Goal: Navigation & Orientation: Find specific page/section

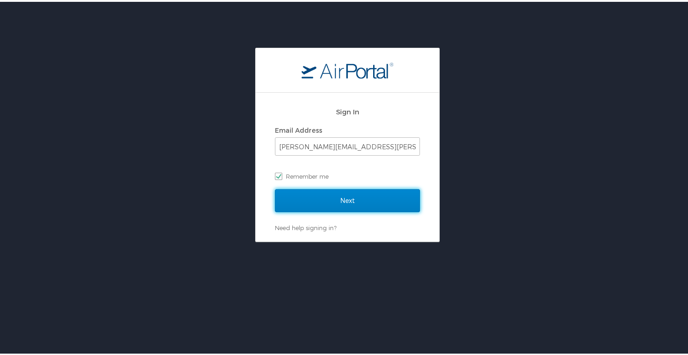
click at [350, 190] on input "Next" at bounding box center [347, 198] width 145 height 23
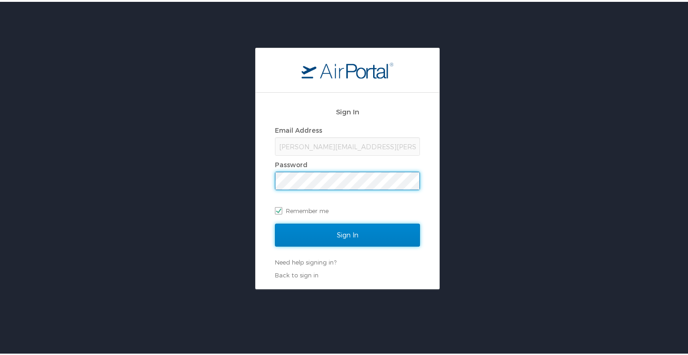
click at [355, 235] on input "Sign In" at bounding box center [347, 233] width 145 height 23
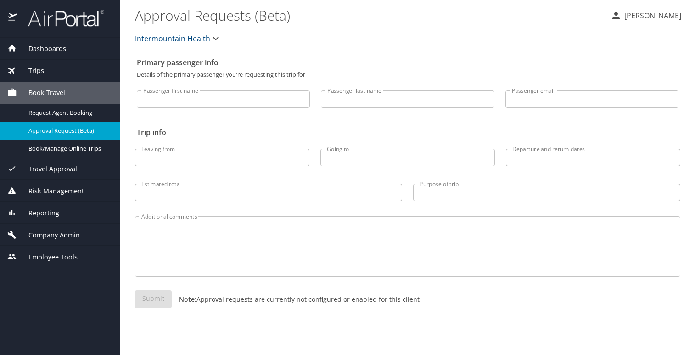
click at [57, 256] on span "Employee Tools" at bounding box center [47, 257] width 61 height 10
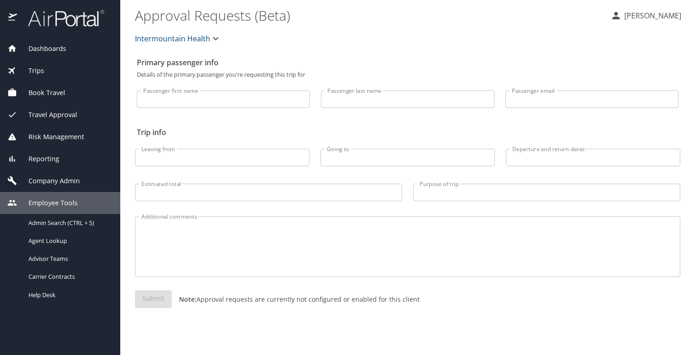
click at [45, 183] on span "Company Admin" at bounding box center [48, 181] width 63 height 10
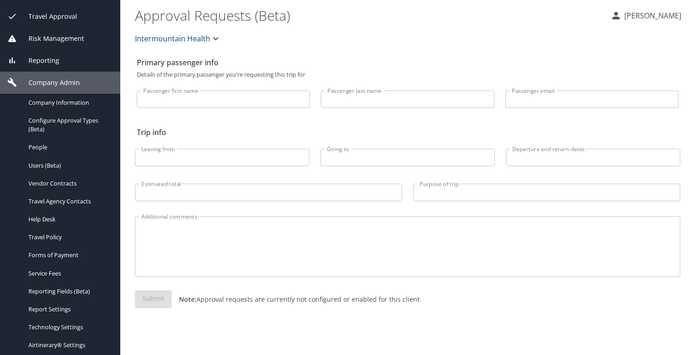
scroll to position [191, 0]
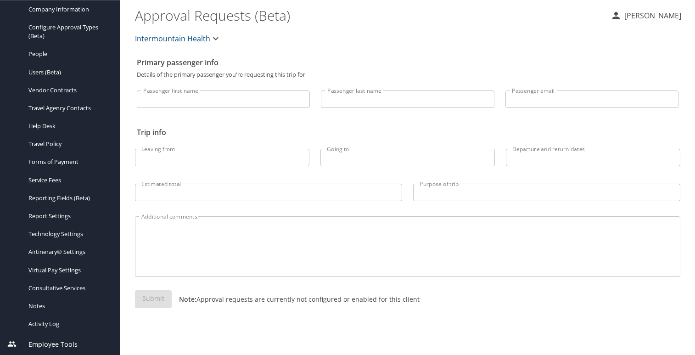
click at [49, 345] on span "Employee Tools" at bounding box center [47, 344] width 61 height 10
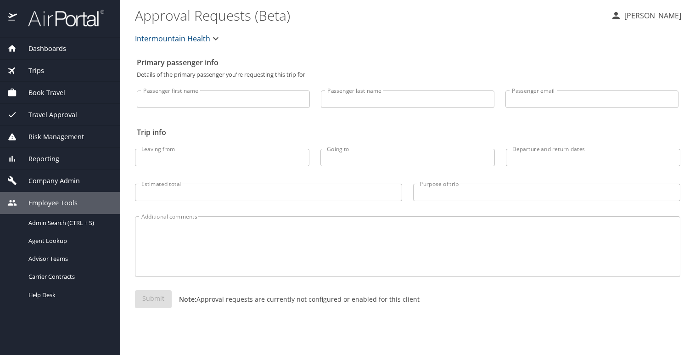
scroll to position [0, 0]
click at [44, 45] on span "Dashboards" at bounding box center [41, 49] width 49 height 10
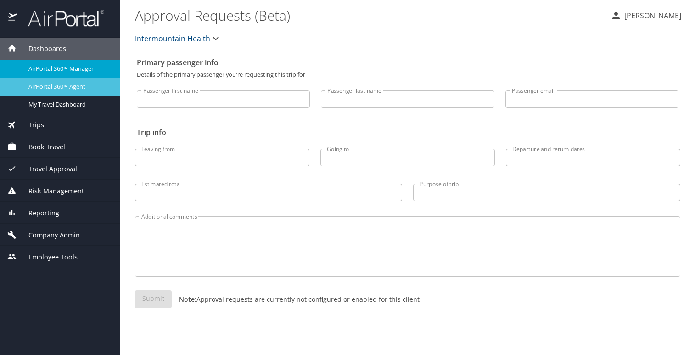
click at [51, 87] on span "AirPortal 360™ Agent" at bounding box center [68, 86] width 81 height 9
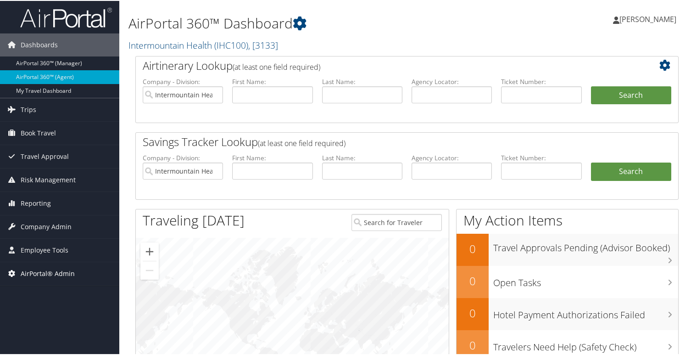
click at [45, 271] on span "AirPortal® Admin" at bounding box center [48, 272] width 54 height 23
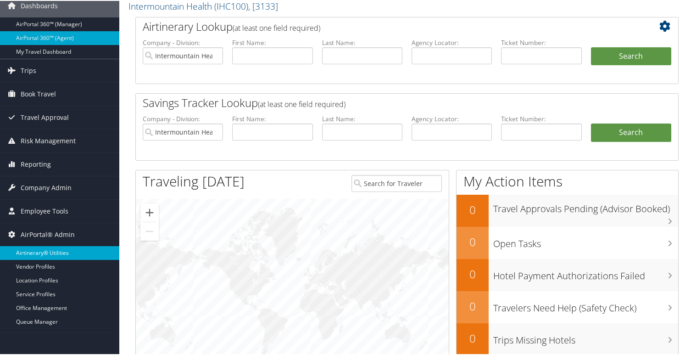
scroll to position [92, 0]
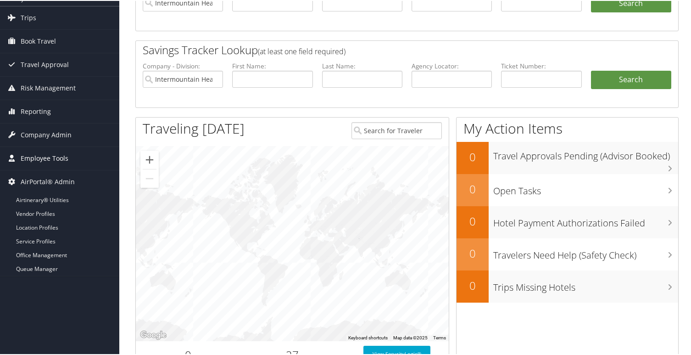
click at [39, 156] on span "Employee Tools" at bounding box center [45, 157] width 48 height 23
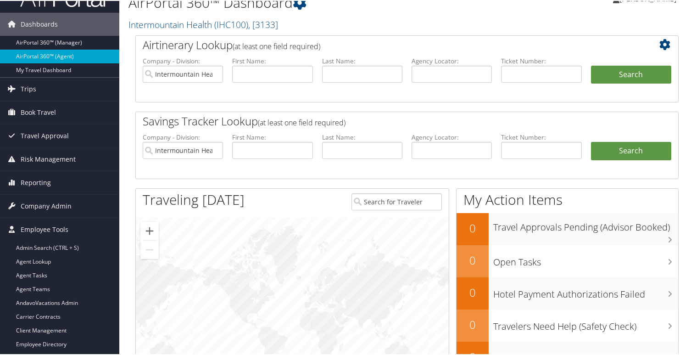
scroll to position [0, 0]
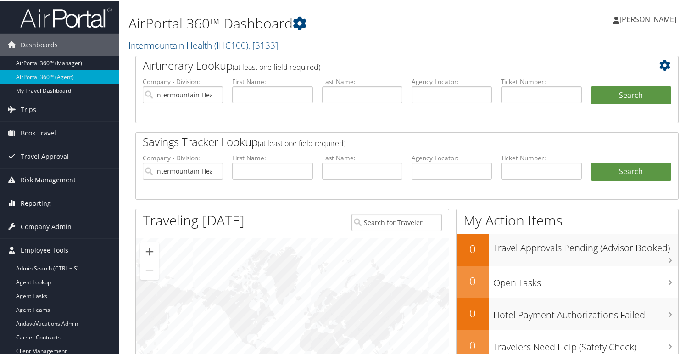
click at [35, 195] on span "Reporting" at bounding box center [36, 202] width 30 height 23
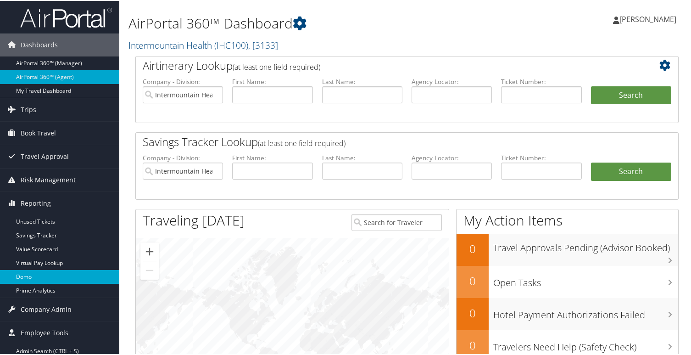
click at [29, 275] on link "Domo" at bounding box center [59, 276] width 119 height 14
